Goal: Information Seeking & Learning: Learn about a topic

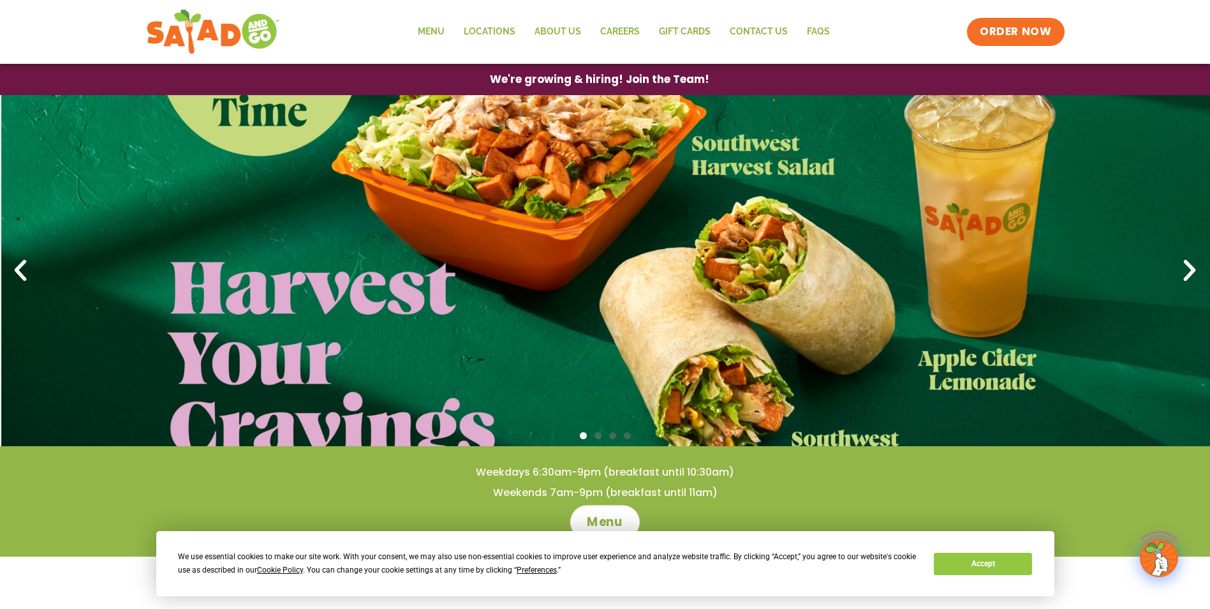
click at [619, 528] on span "Menu" at bounding box center [605, 522] width 36 height 17
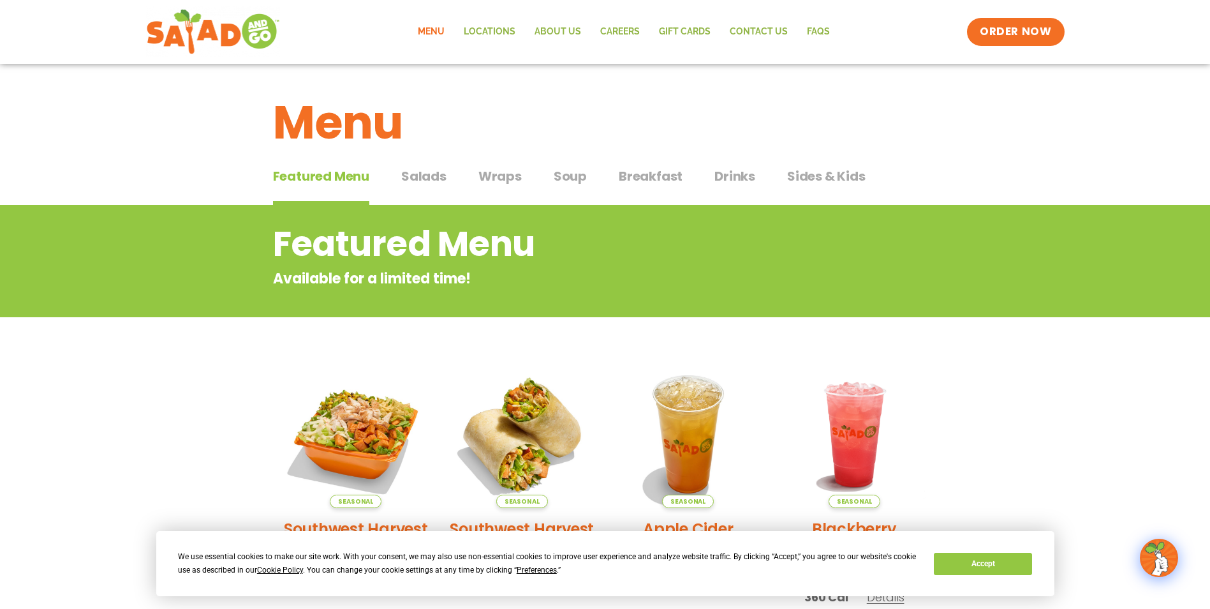
click at [487, 175] on span "Wraps" at bounding box center [500, 176] width 43 height 19
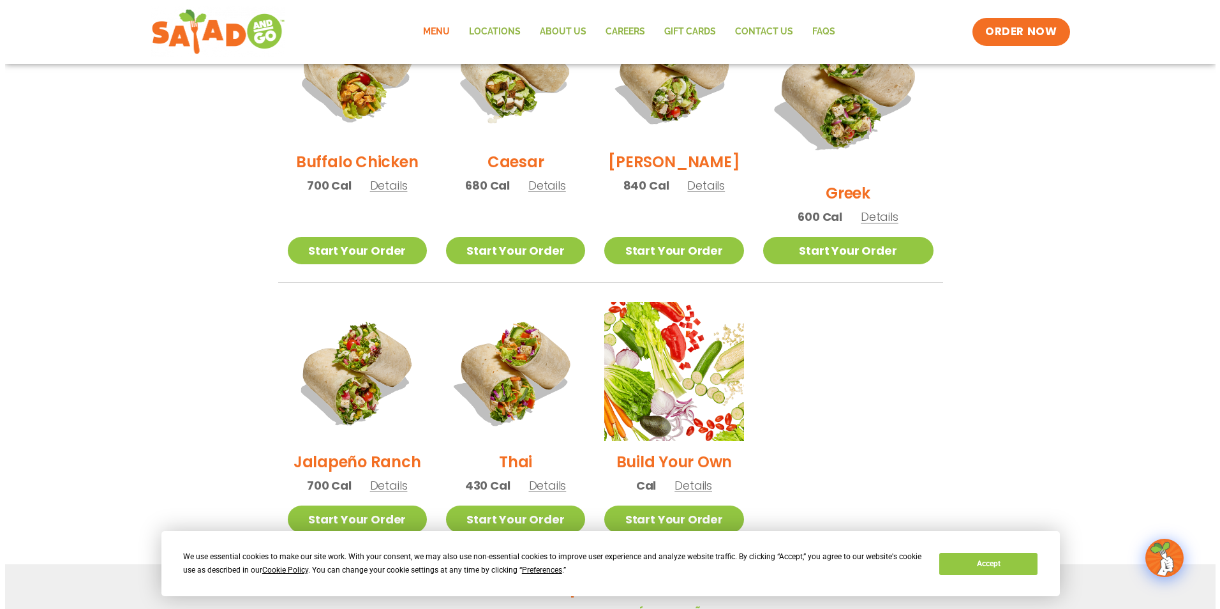
scroll to position [702, 0]
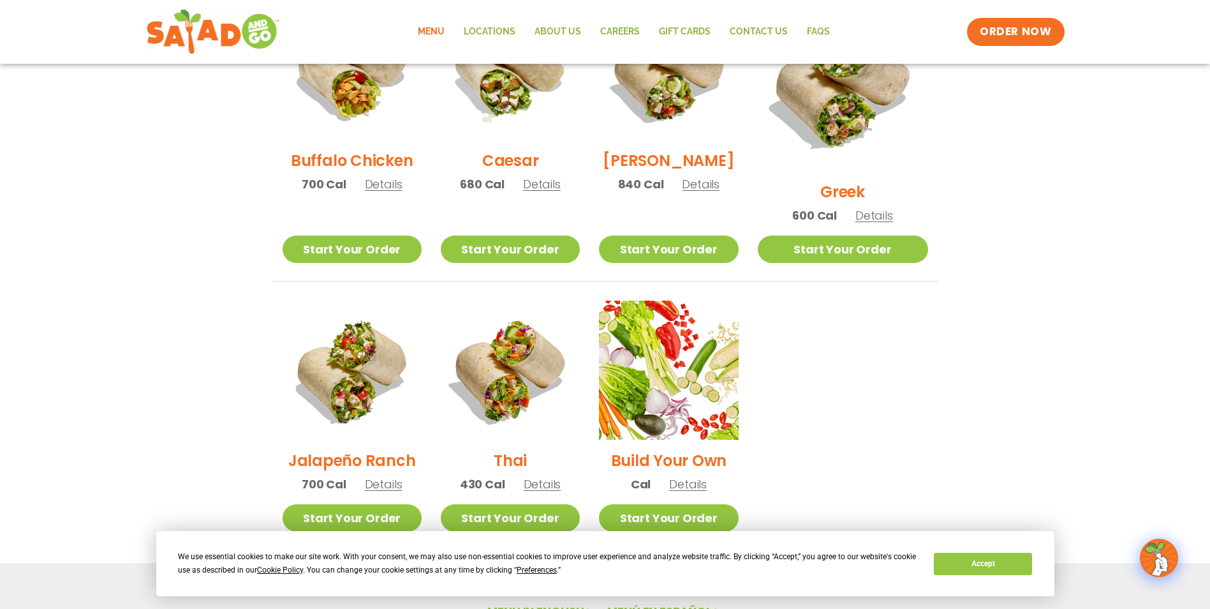
click at [544, 476] on span "Details" at bounding box center [543, 484] width 38 height 16
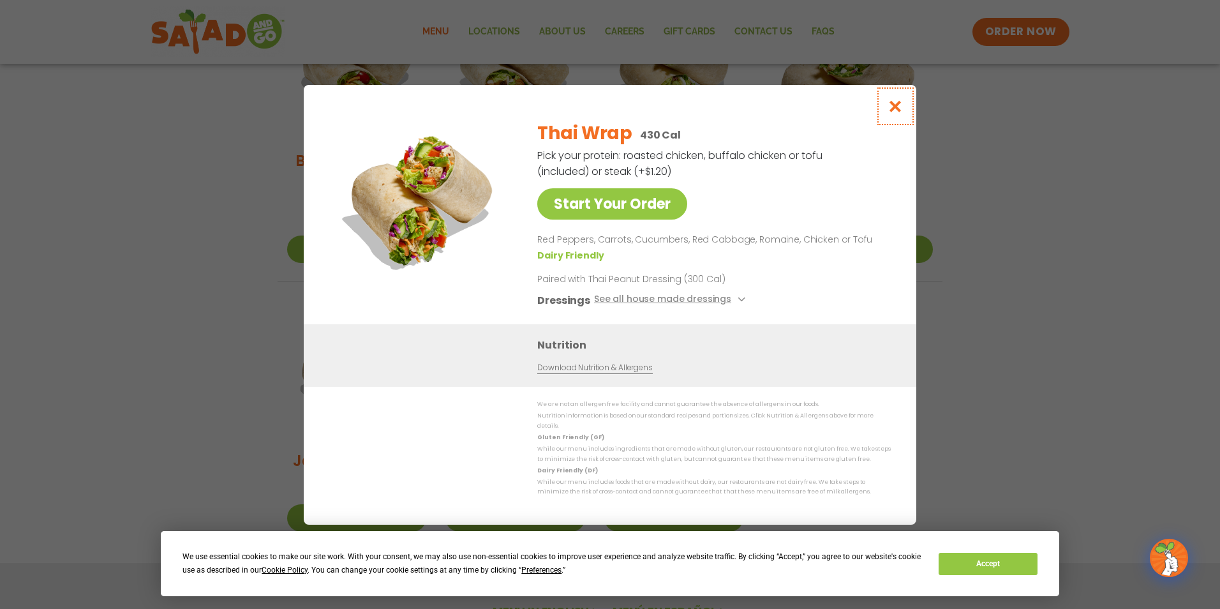
click at [903, 110] on icon "Close modal" at bounding box center [895, 106] width 16 height 13
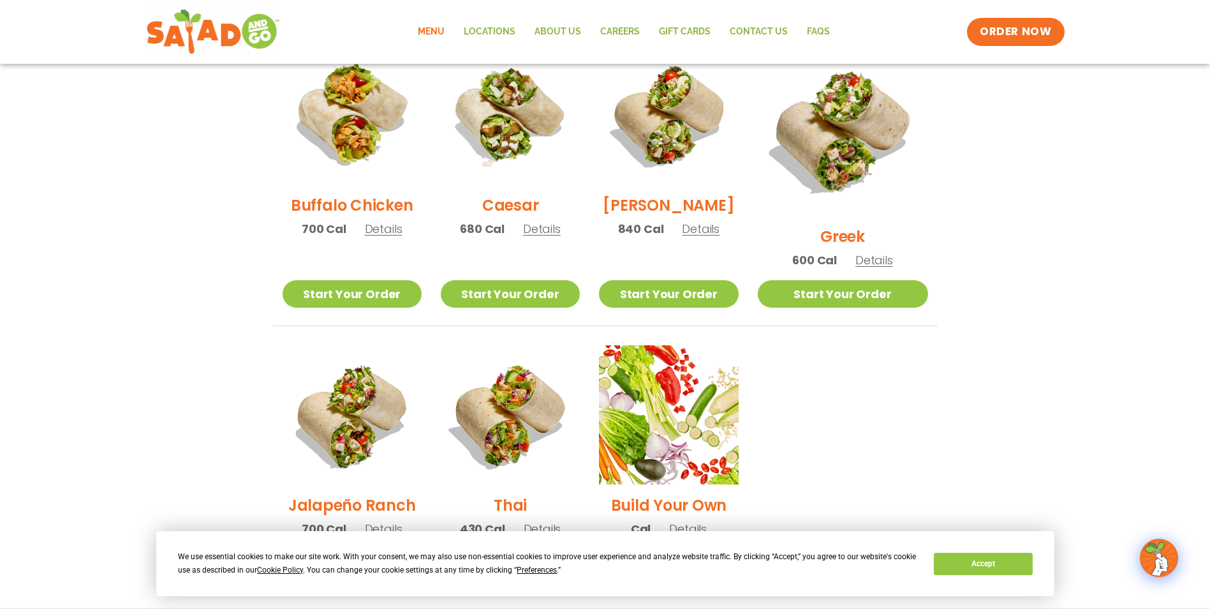
scroll to position [627, 0]
